Goal: Task Accomplishment & Management: Manage account settings

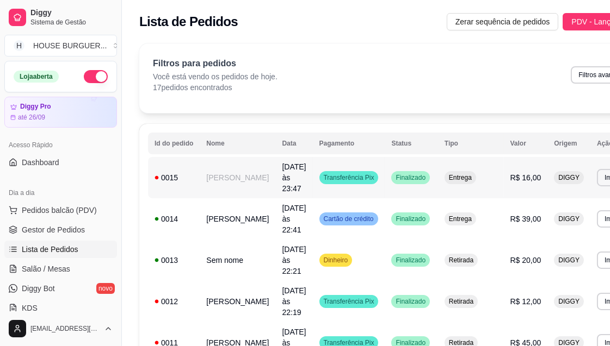
click at [282, 175] on span "[DATE] às 23:47" at bounding box center [294, 178] width 24 height 30
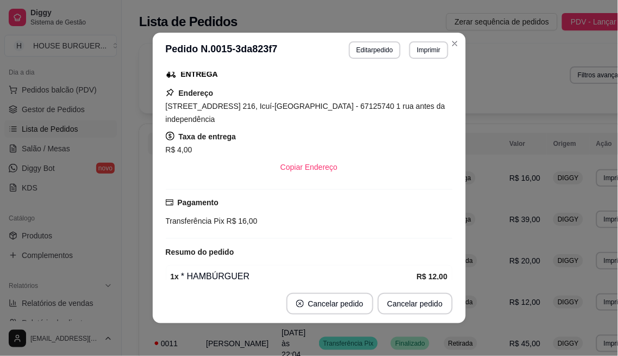
scroll to position [191, 0]
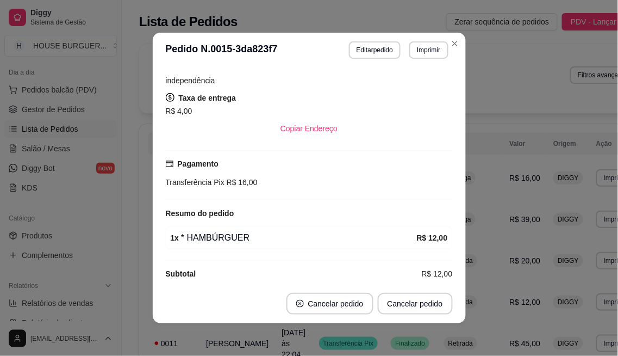
click at [383, 41] on div "**********" at bounding box center [399, 49] width 100 height 17
click at [379, 51] on button "Editar pedido" at bounding box center [375, 49] width 51 height 17
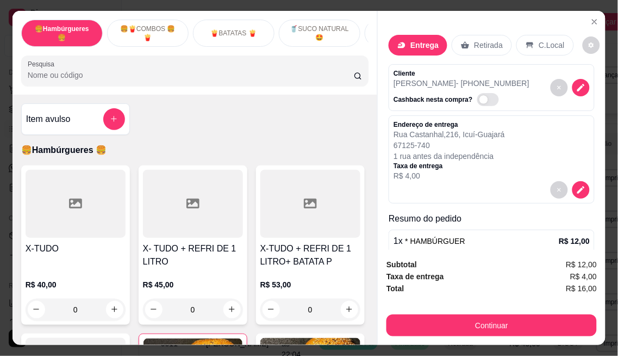
click at [324, 25] on p "🥤SUCO NATURAL 🤩" at bounding box center [319, 32] width 63 height 17
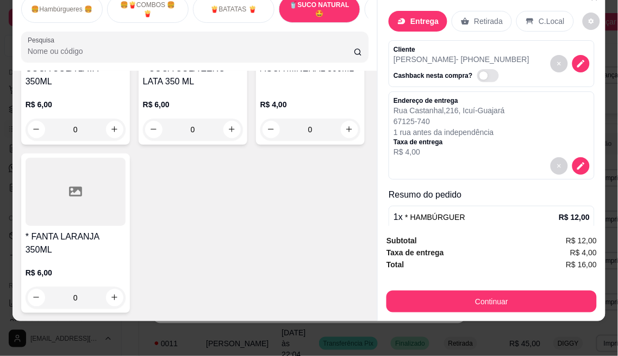
scroll to position [2916, 0]
type input "1"
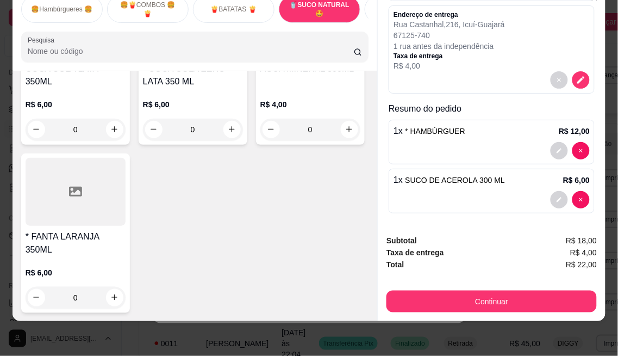
scroll to position [89, 0]
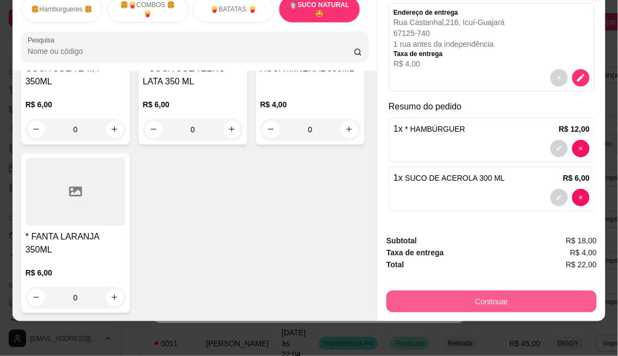
click at [506, 295] on button "Continuar" at bounding box center [492, 301] width 211 height 22
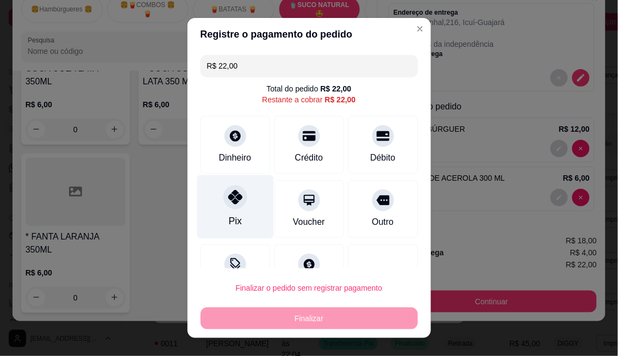
click at [233, 191] on icon at bounding box center [235, 197] width 14 height 14
type input "R$ 0,00"
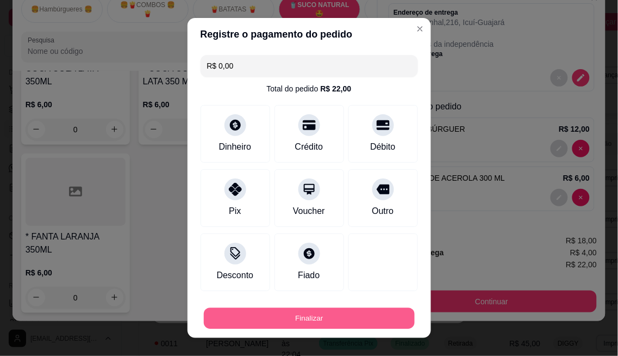
click at [327, 315] on button "Finalizar" at bounding box center [309, 318] width 211 height 21
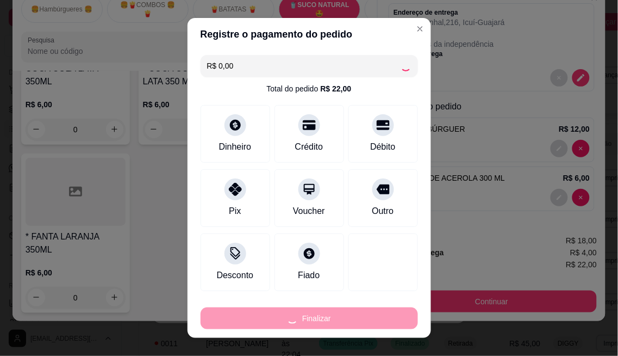
type input "0"
type input "-R$ 22,00"
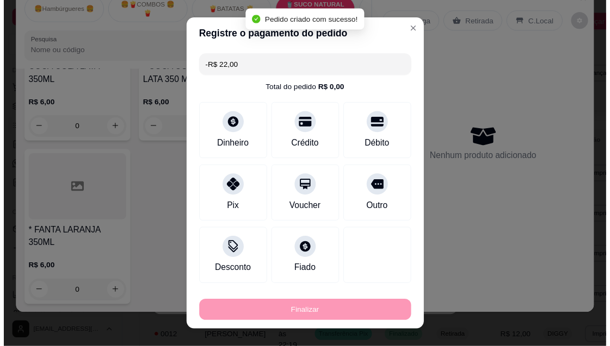
scroll to position [171, 0]
